Goal: Transaction & Acquisition: Download file/media

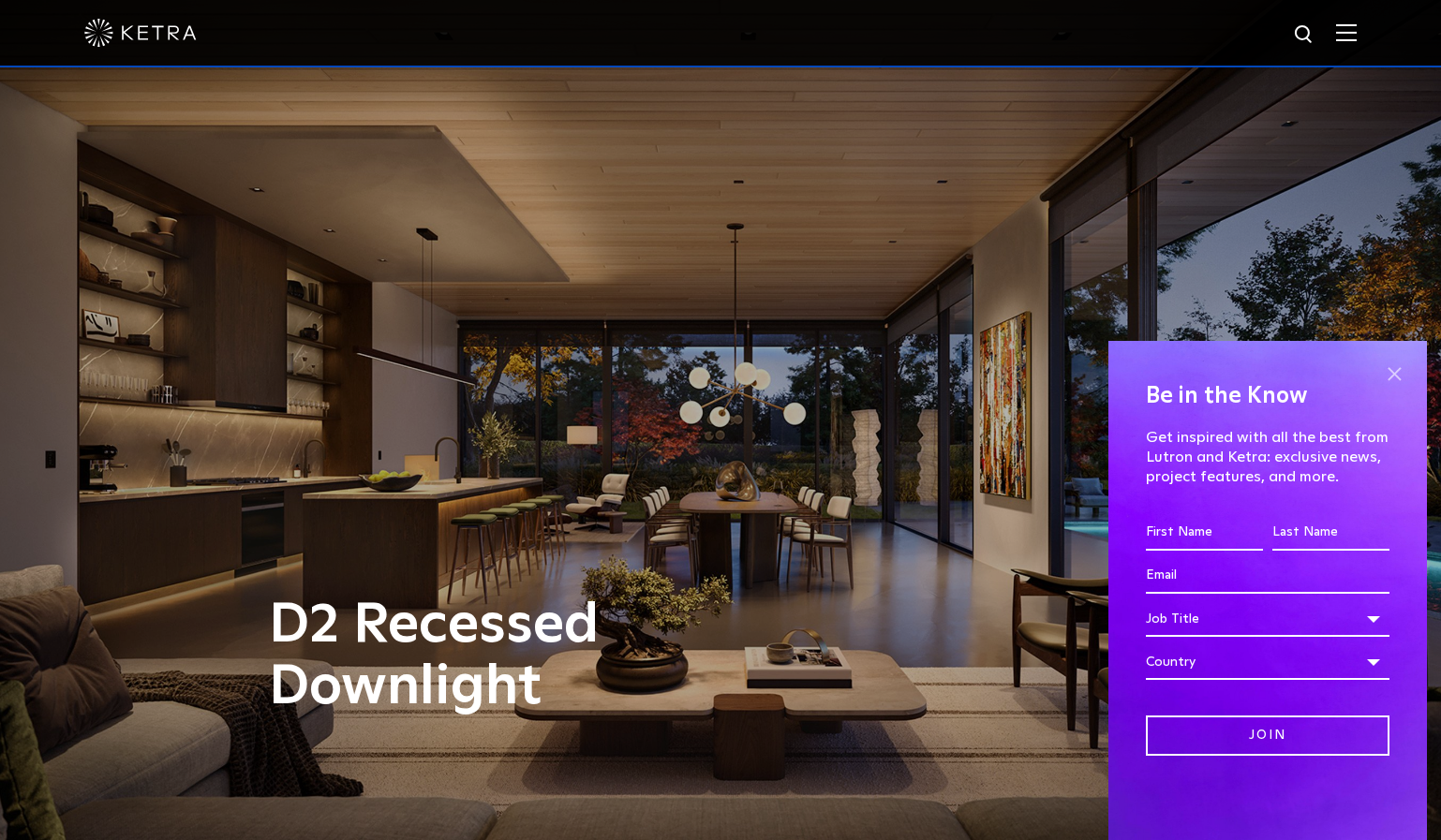
click at [1390, 379] on span at bounding box center [1394, 374] width 28 height 28
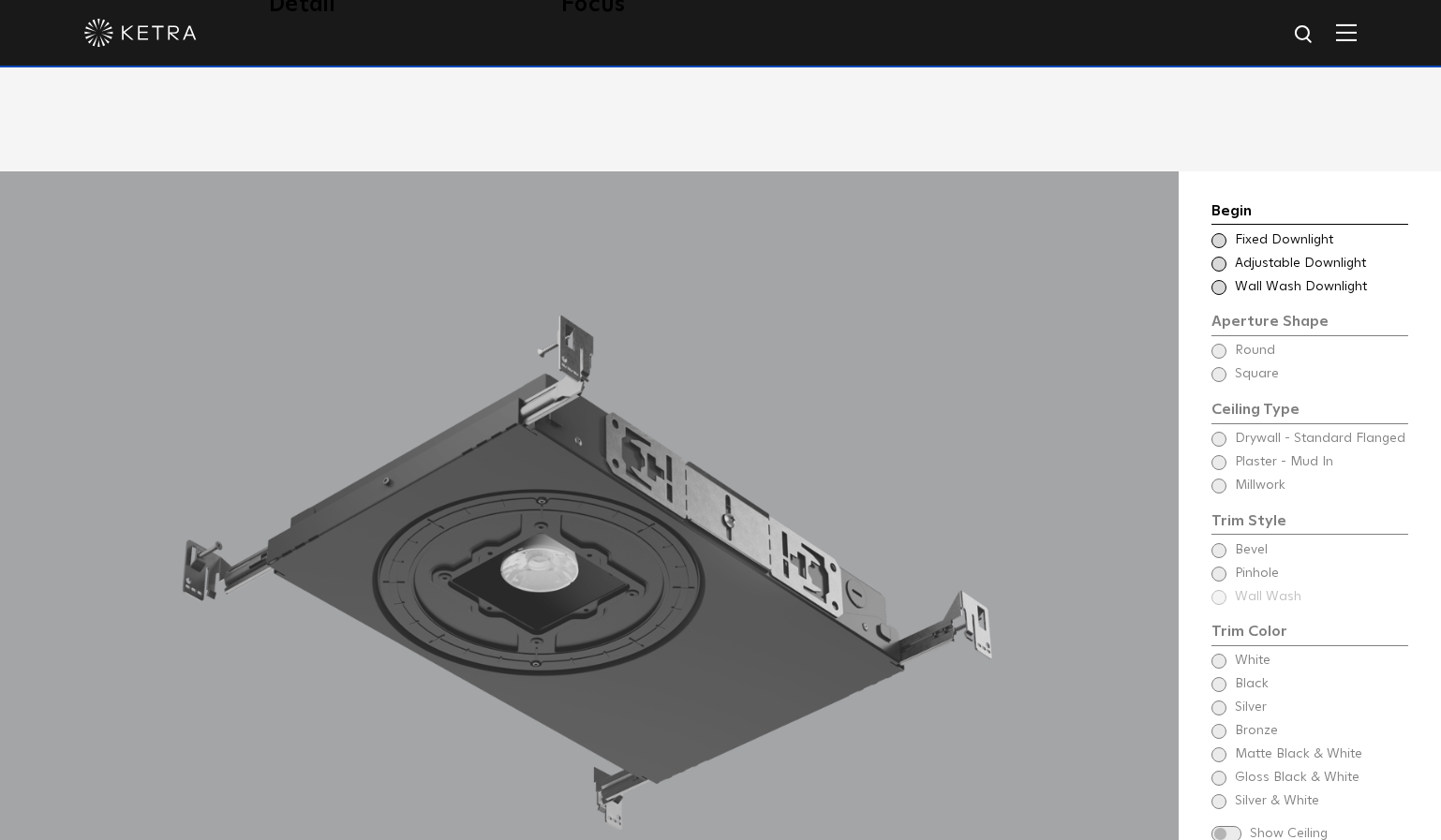
scroll to position [1592, 0]
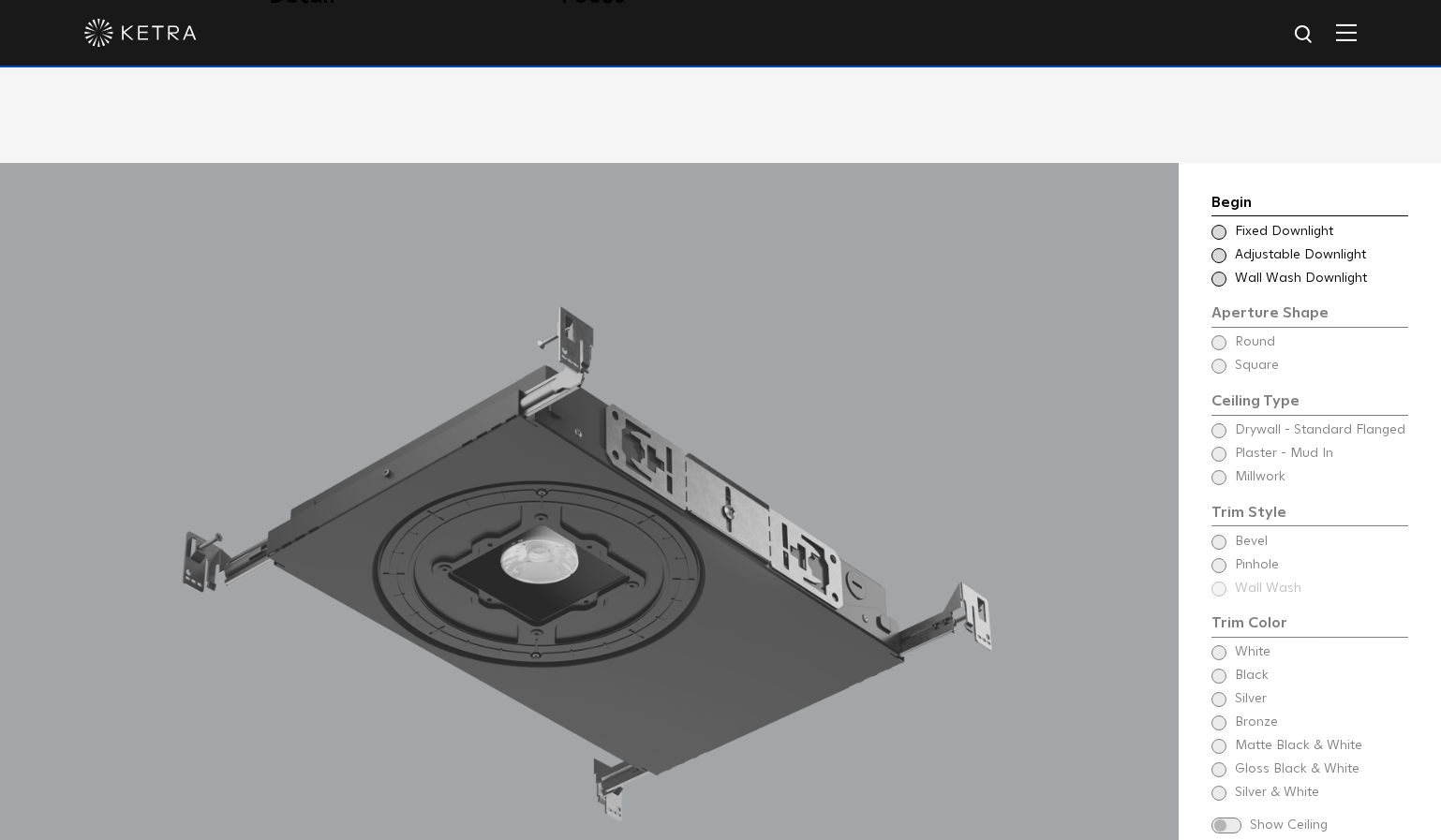
click at [1220, 248] on span at bounding box center [1219, 255] width 15 height 15
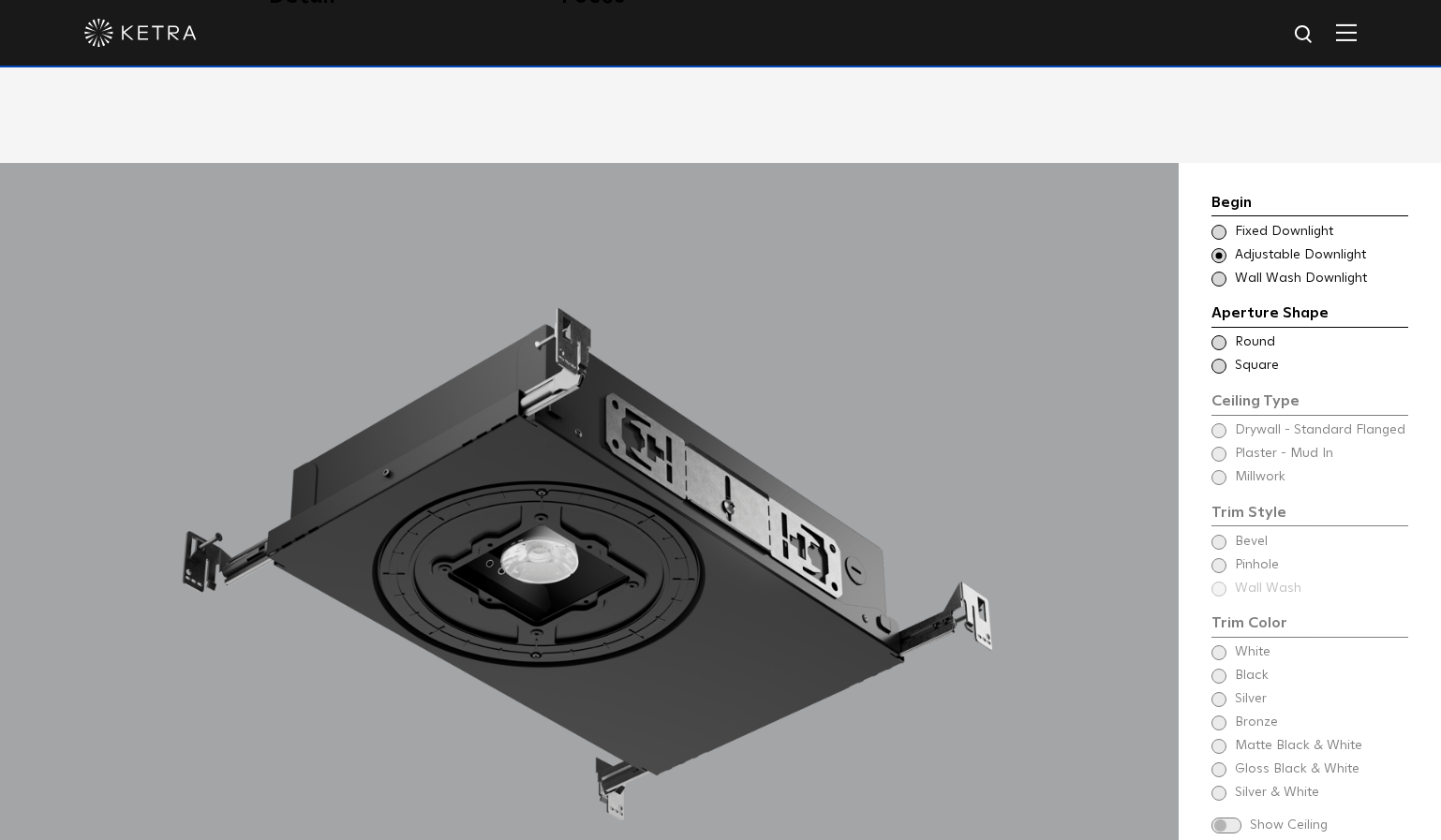
click at [1219, 359] on span at bounding box center [1219, 366] width 15 height 15
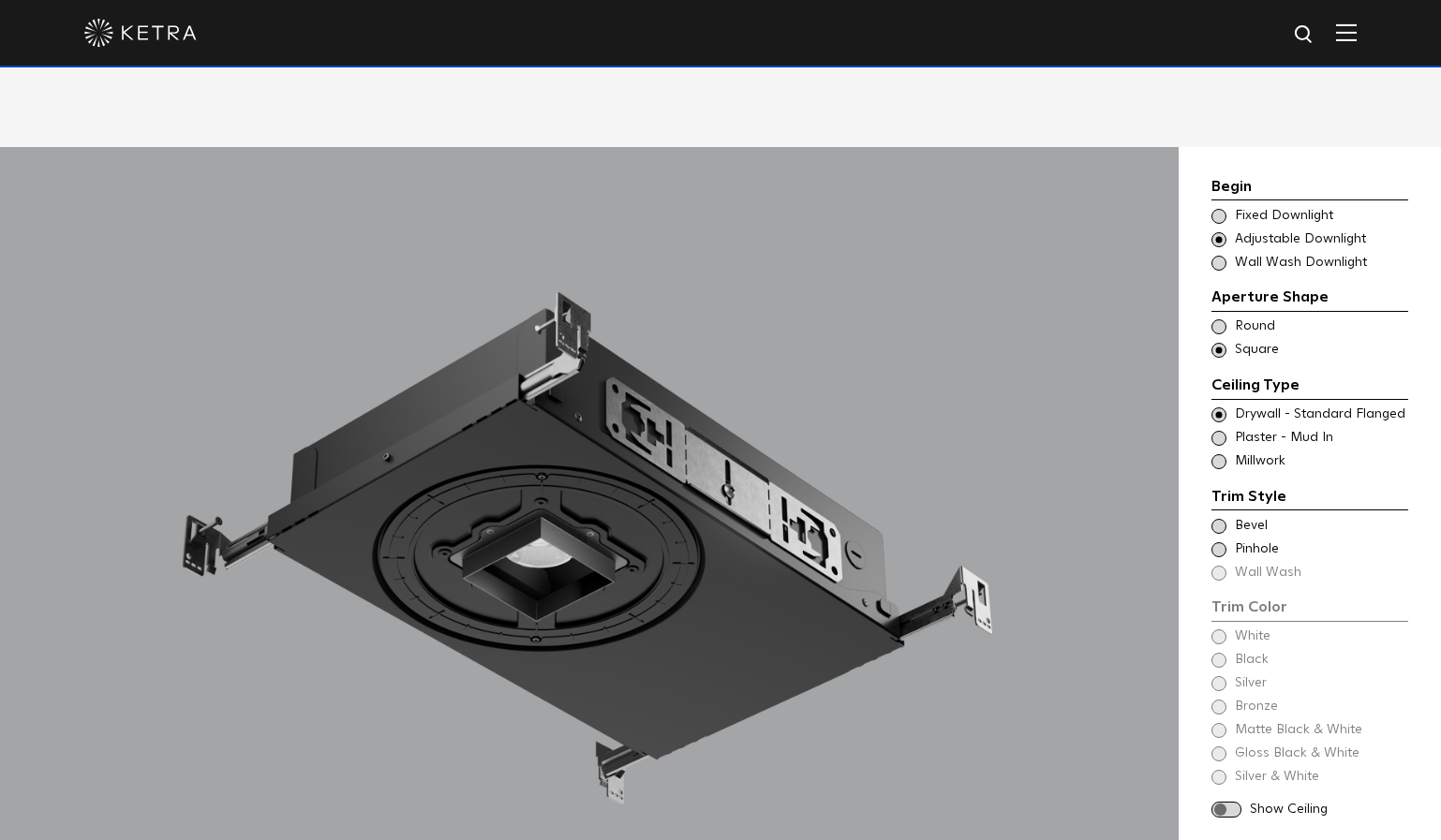
scroll to position [1780, 0]
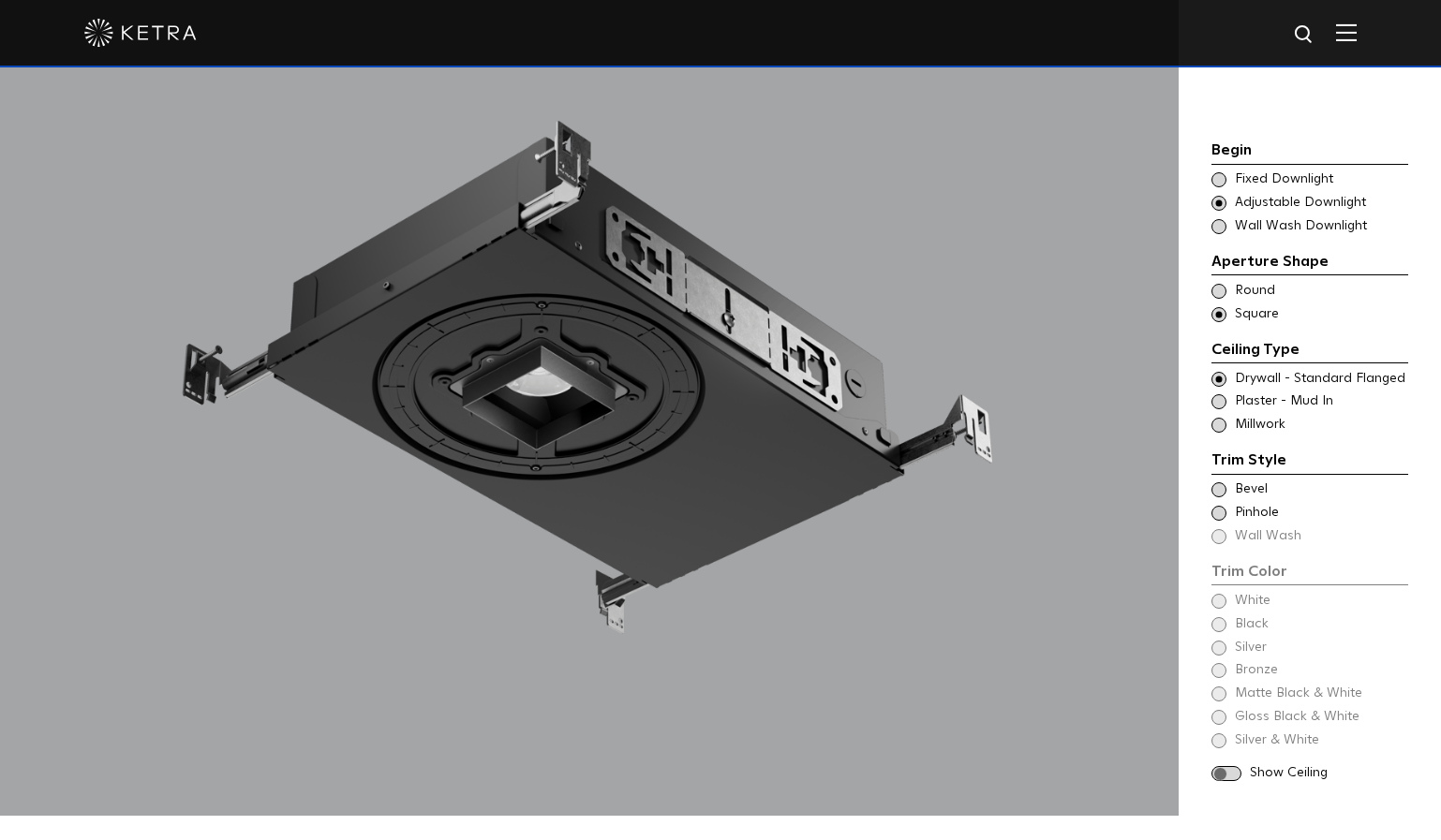
click at [1222, 506] on span at bounding box center [1219, 513] width 15 height 15
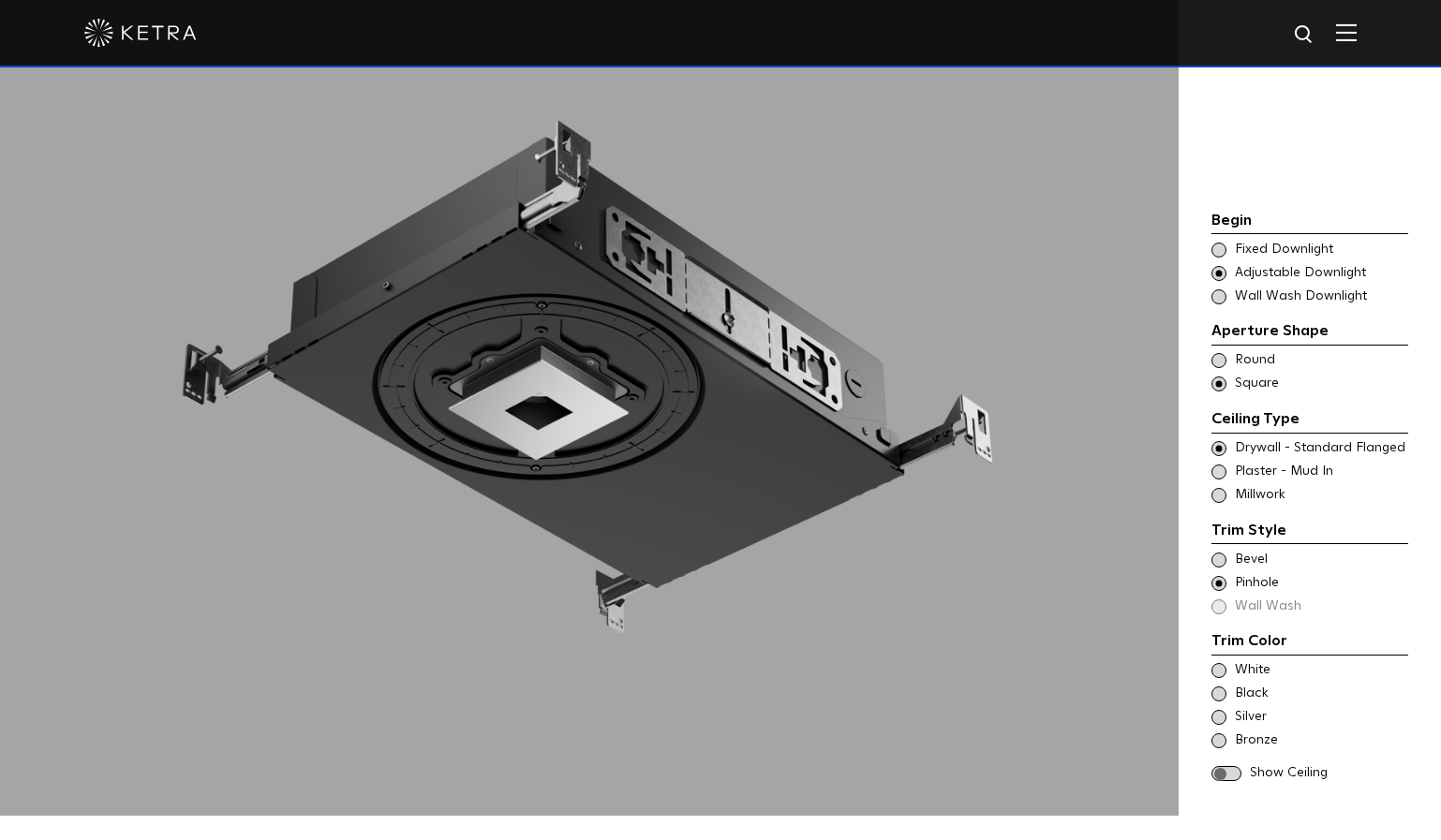
click at [1223, 553] on span at bounding box center [1219, 560] width 15 height 15
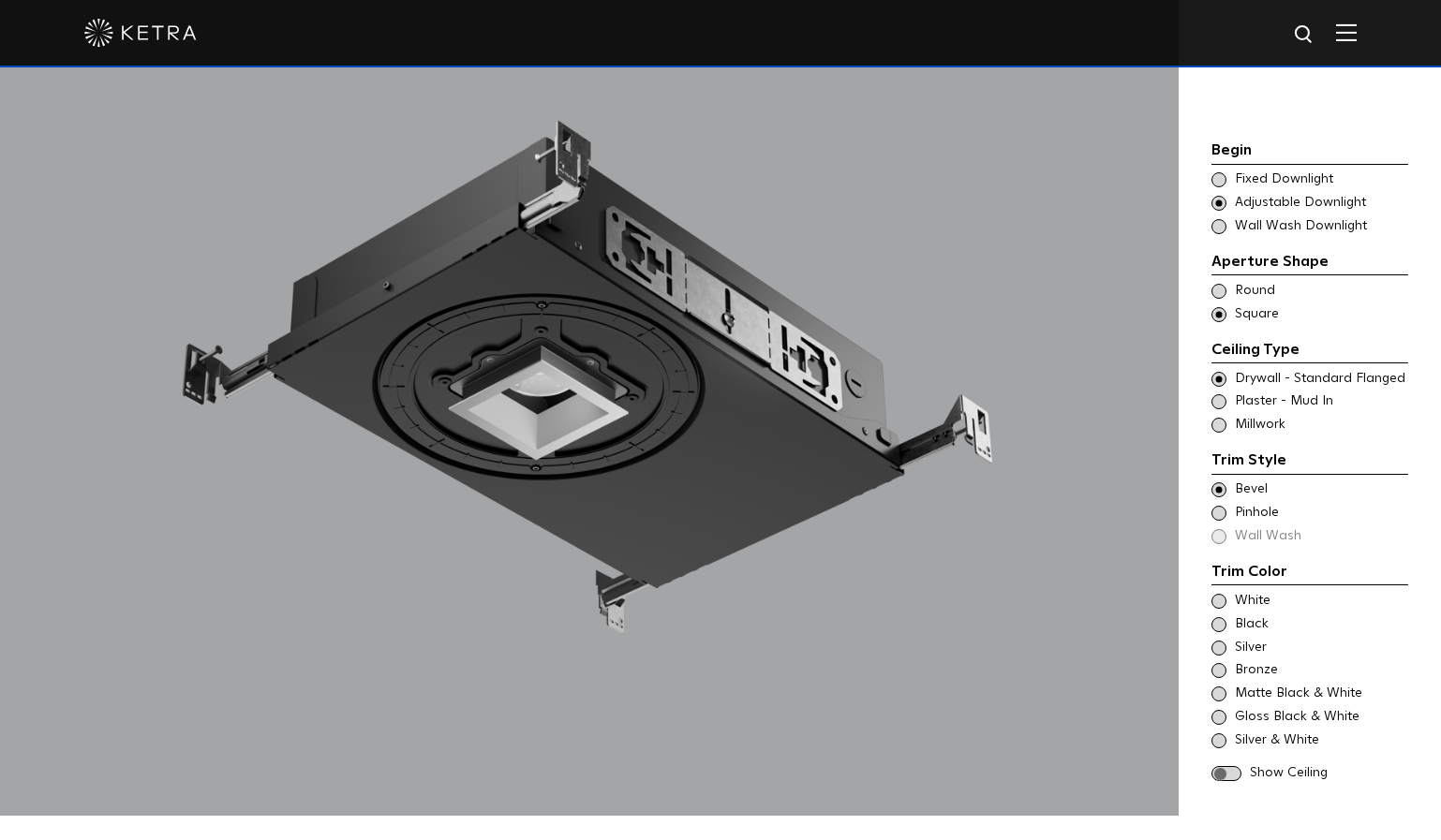
click at [1224, 506] on span at bounding box center [1219, 513] width 15 height 15
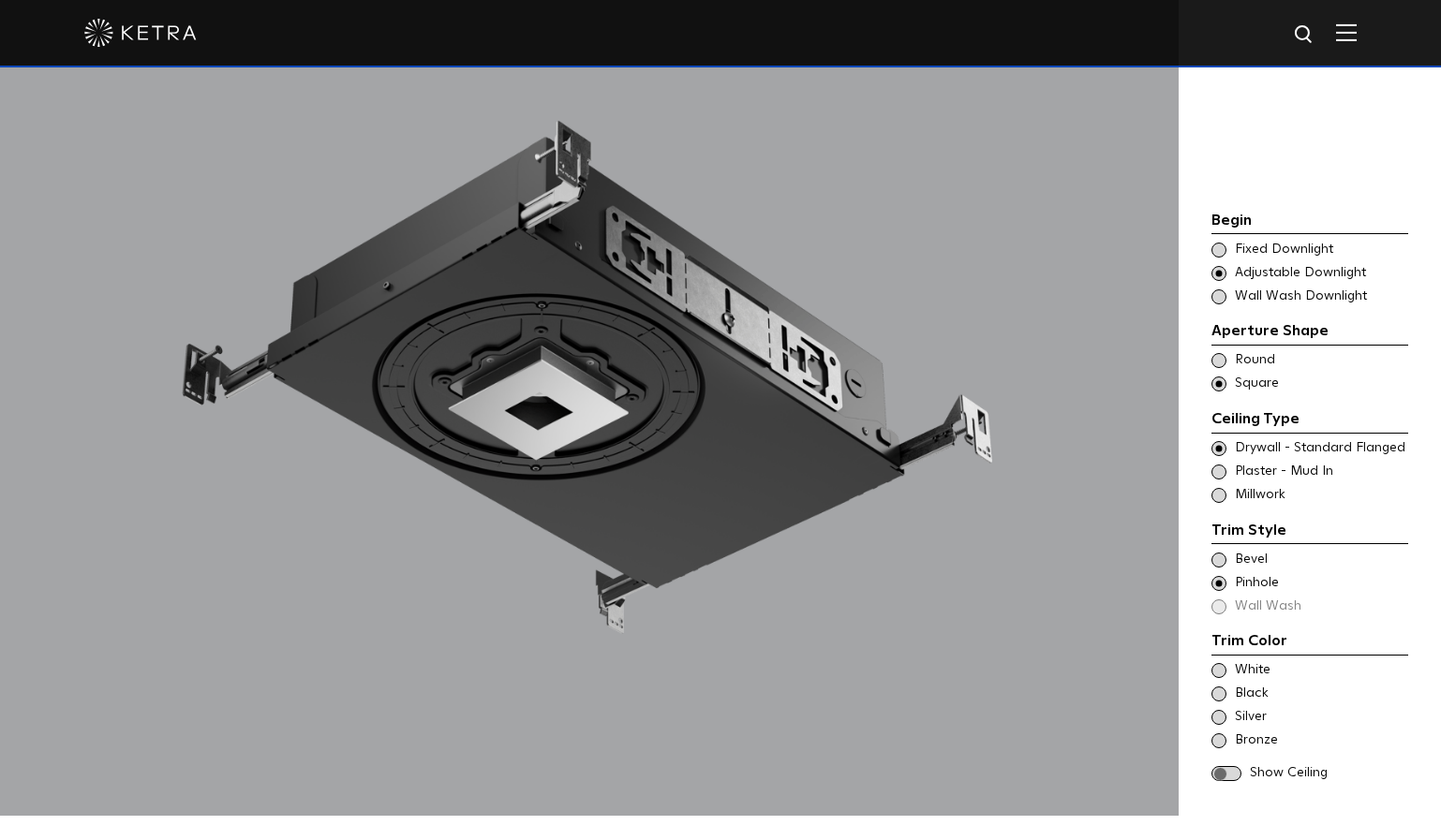
click at [1220, 553] on span at bounding box center [1219, 560] width 15 height 15
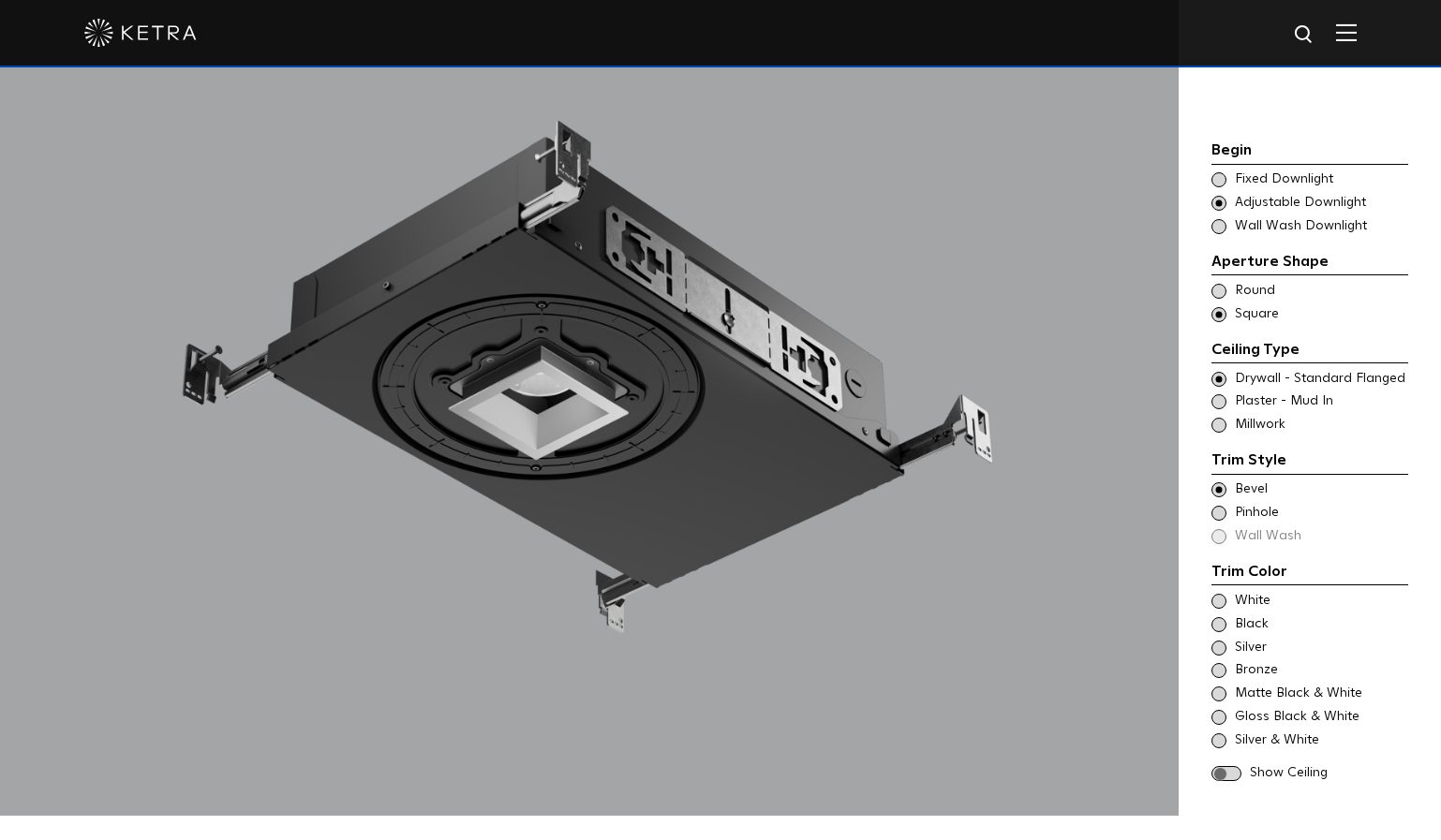
click at [1215, 663] on span at bounding box center [1219, 670] width 15 height 15
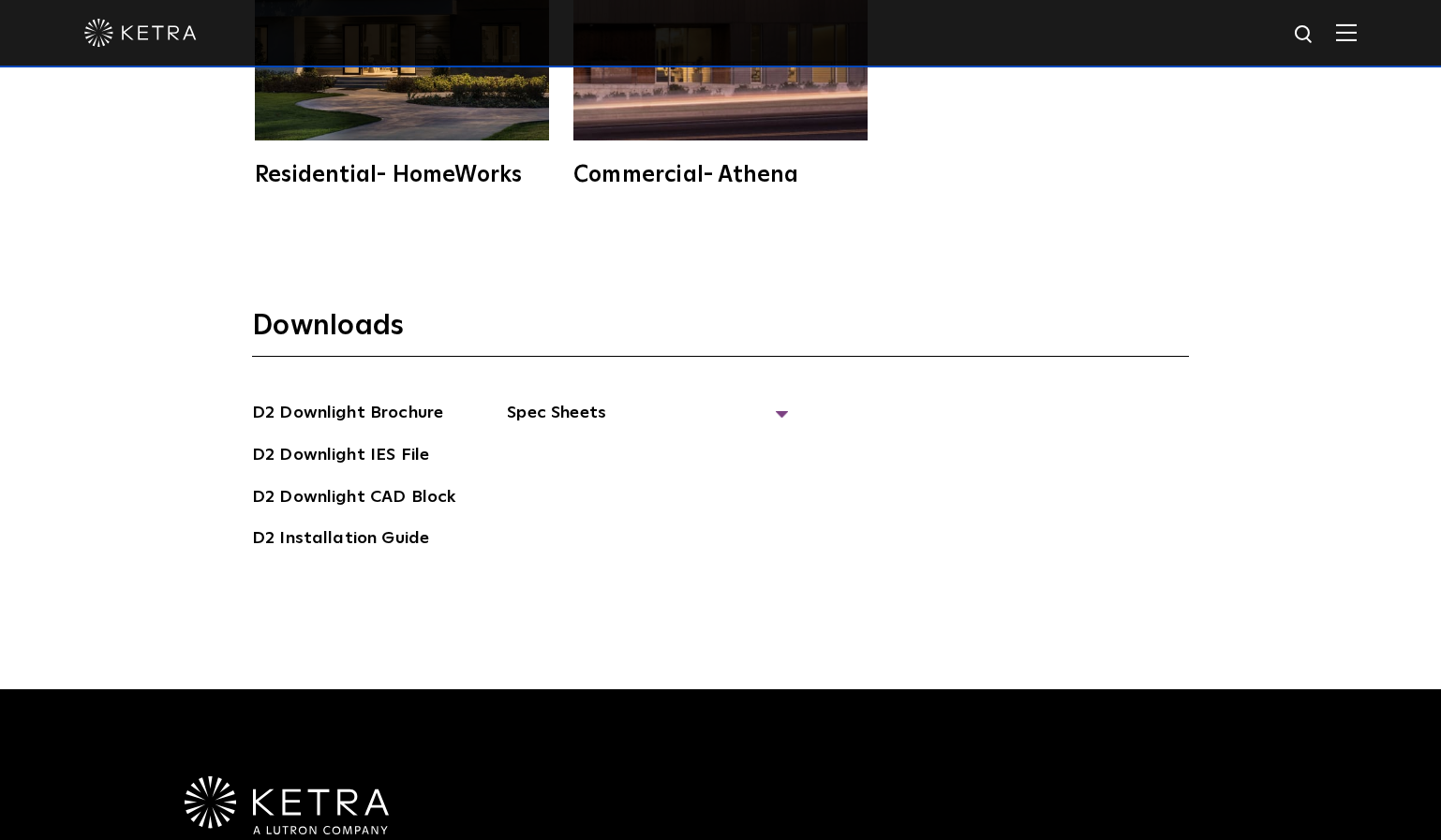
scroll to position [5153, 0]
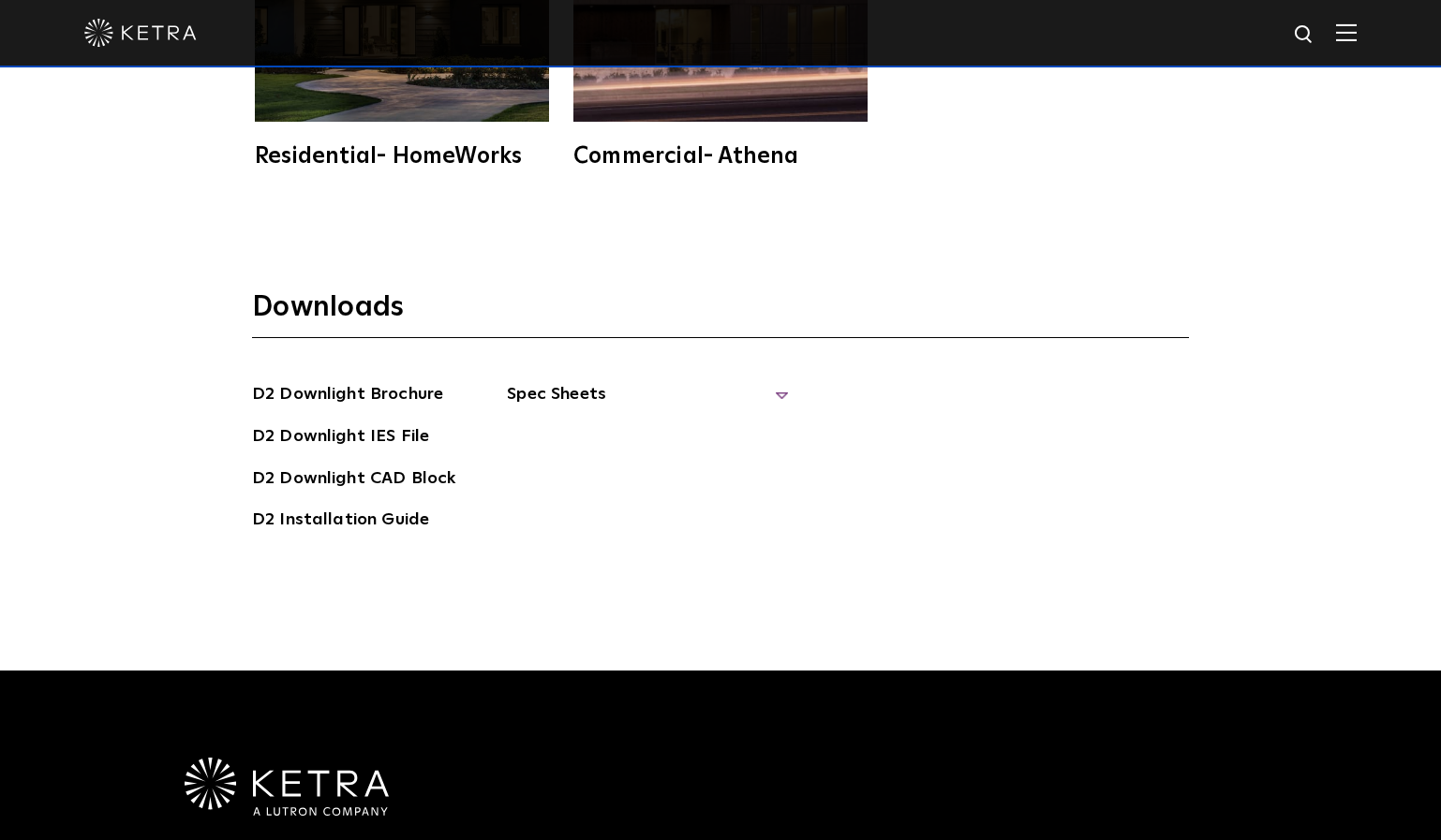
click at [762, 382] on span "Spec Sheets" at bounding box center [647, 402] width 281 height 41
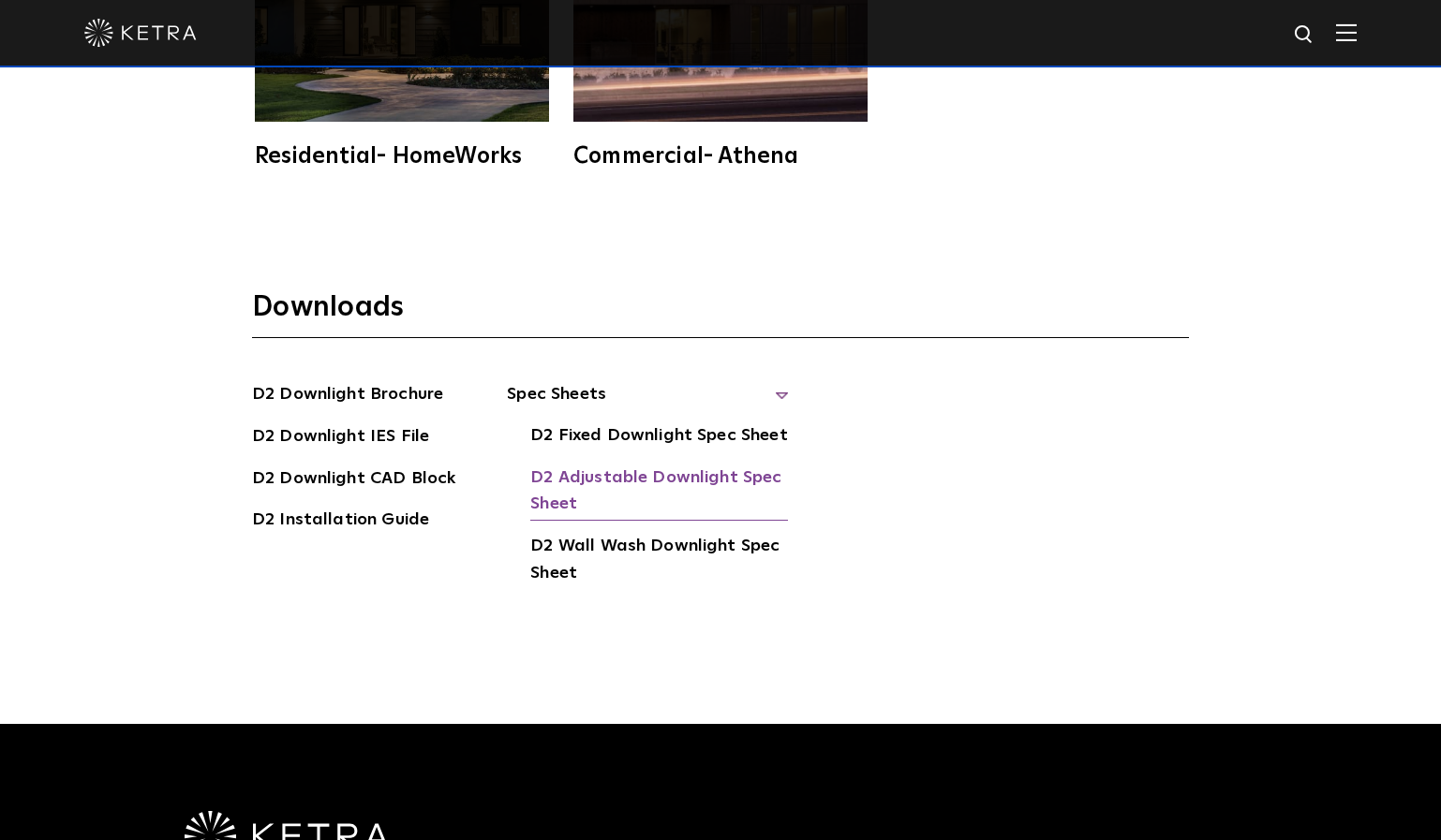
click at [624, 464] on link "D2 Adjustable Downlight Spec Sheet" at bounding box center [659, 493] width 258 height 57
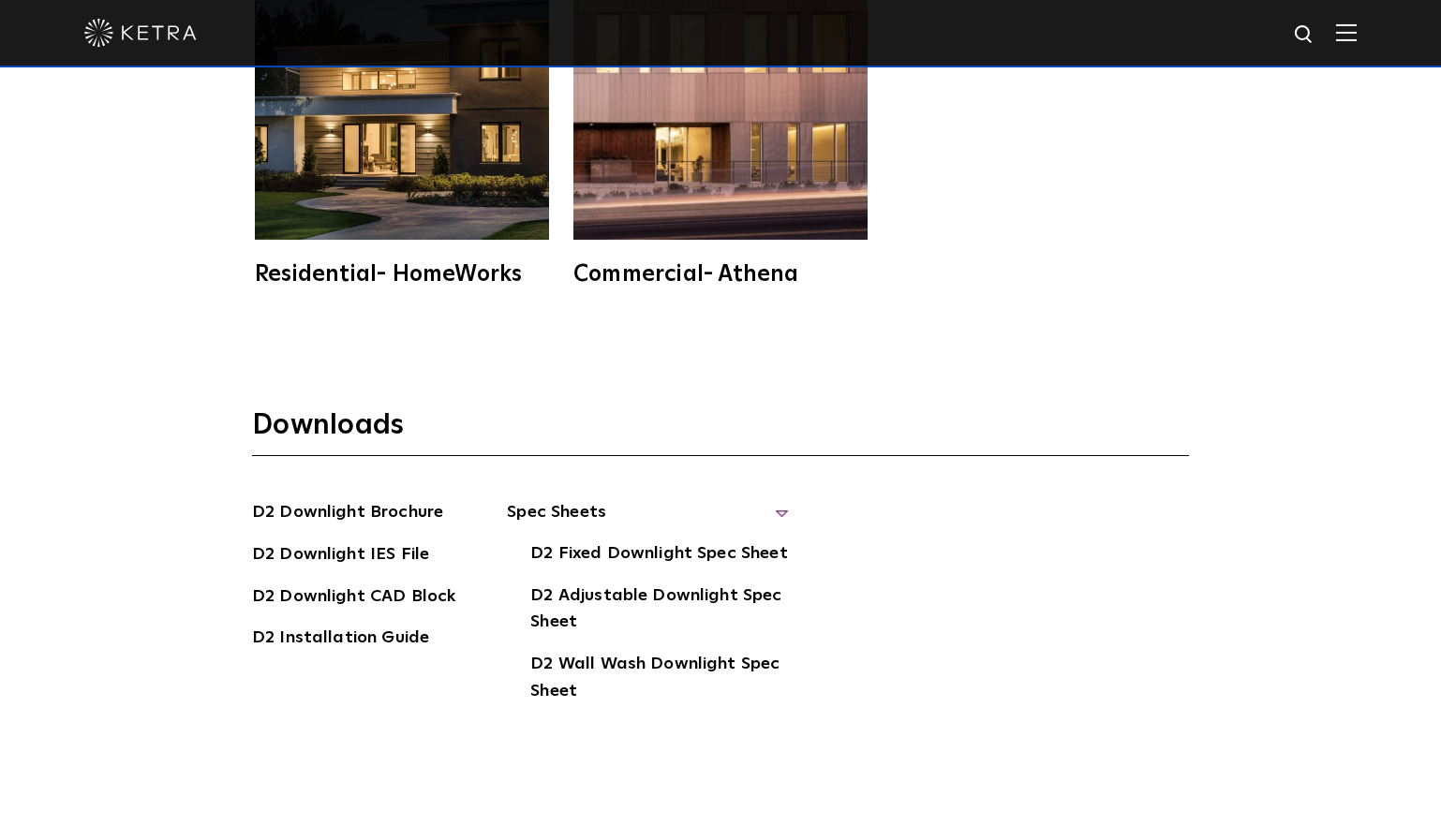
scroll to position [4872, 0]
